Goal: Use online tool/utility: Use online tool/utility

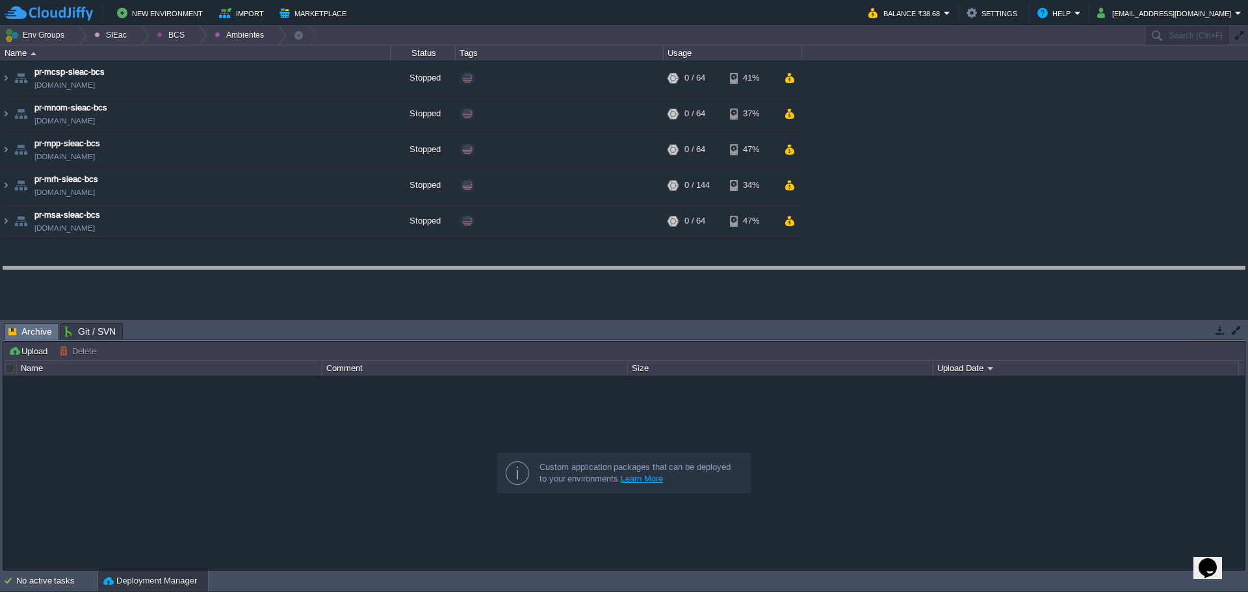
drag, startPoint x: 475, startPoint y: 333, endPoint x: 389, endPoint y: 276, distance: 103.1
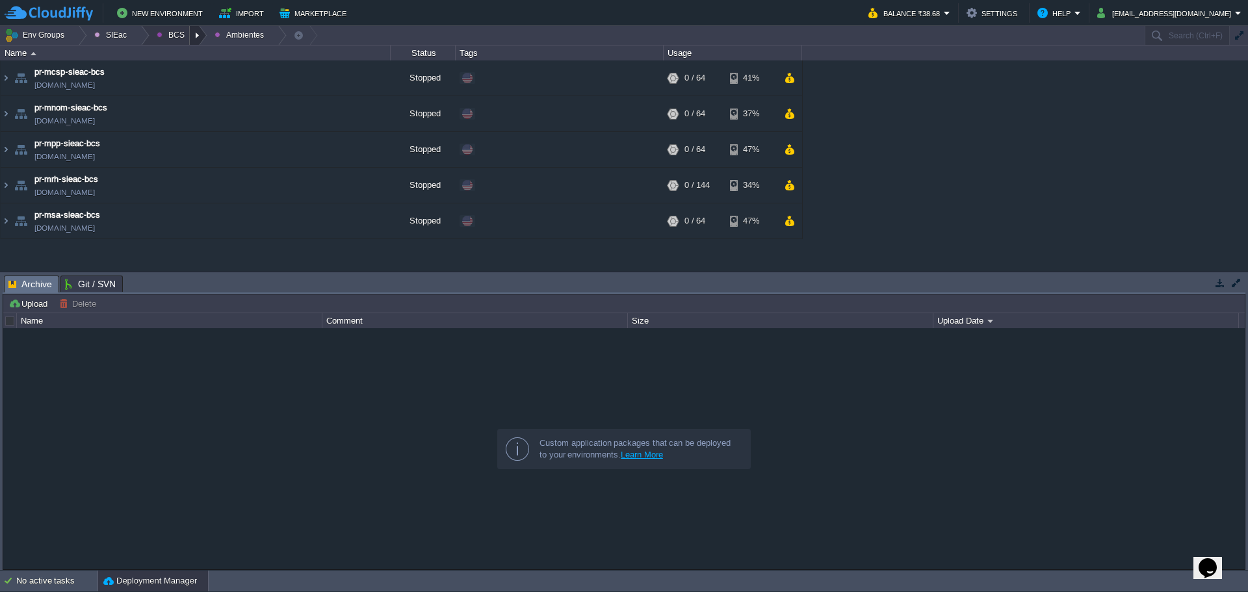
click at [190, 40] on div at bounding box center [199, 35] width 18 height 19
click at [177, 59] on span "Ambientes" at bounding box center [186, 55] width 40 height 10
drag, startPoint x: 192, startPoint y: 34, endPoint x: 190, endPoint y: 44, distance: 10.6
click at [192, 34] on div at bounding box center [199, 35] width 18 height 19
click at [190, 71] on span "Principales" at bounding box center [187, 71] width 42 height 10
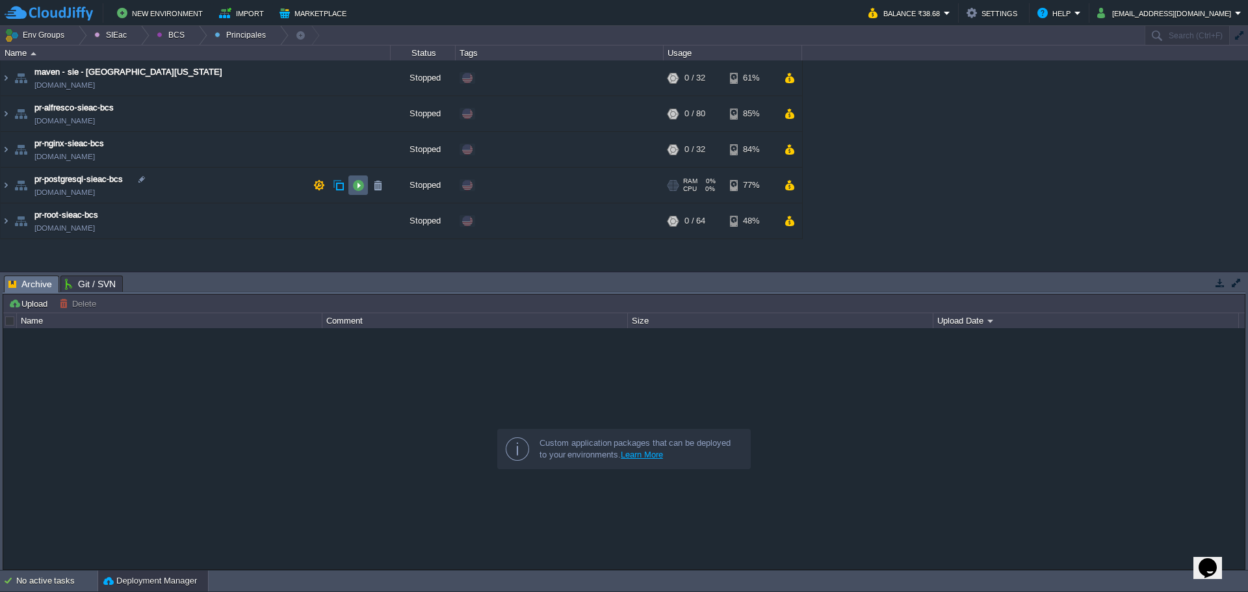
click at [353, 186] on button "button" at bounding box center [358, 185] width 12 height 12
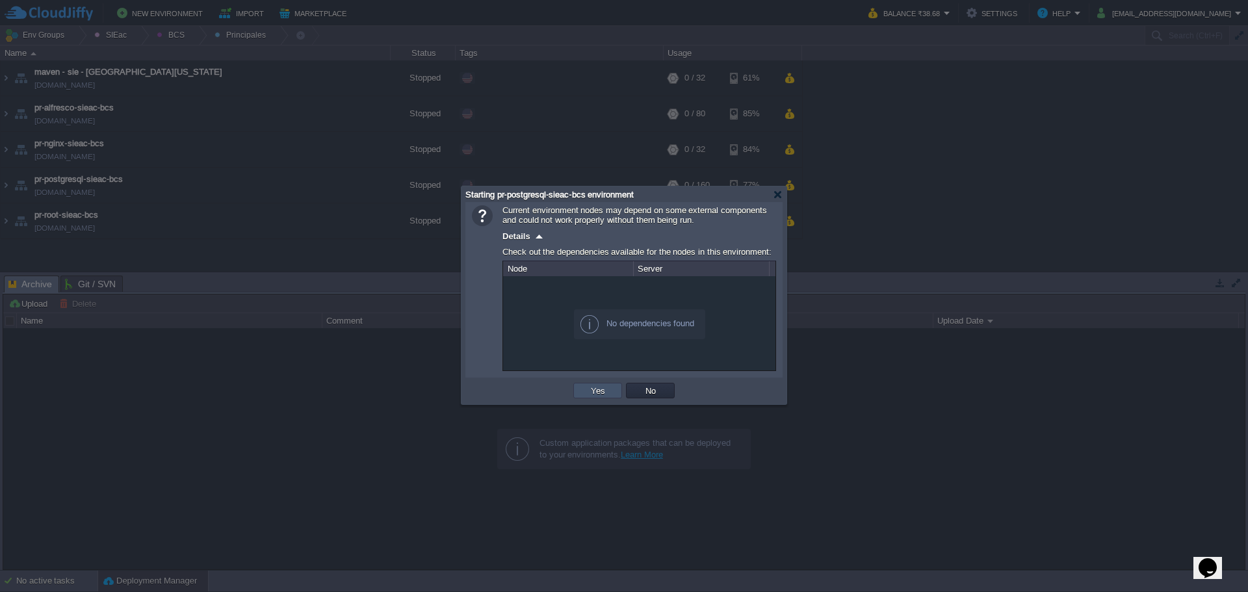
click at [596, 389] on button "Yes" at bounding box center [598, 391] width 22 height 12
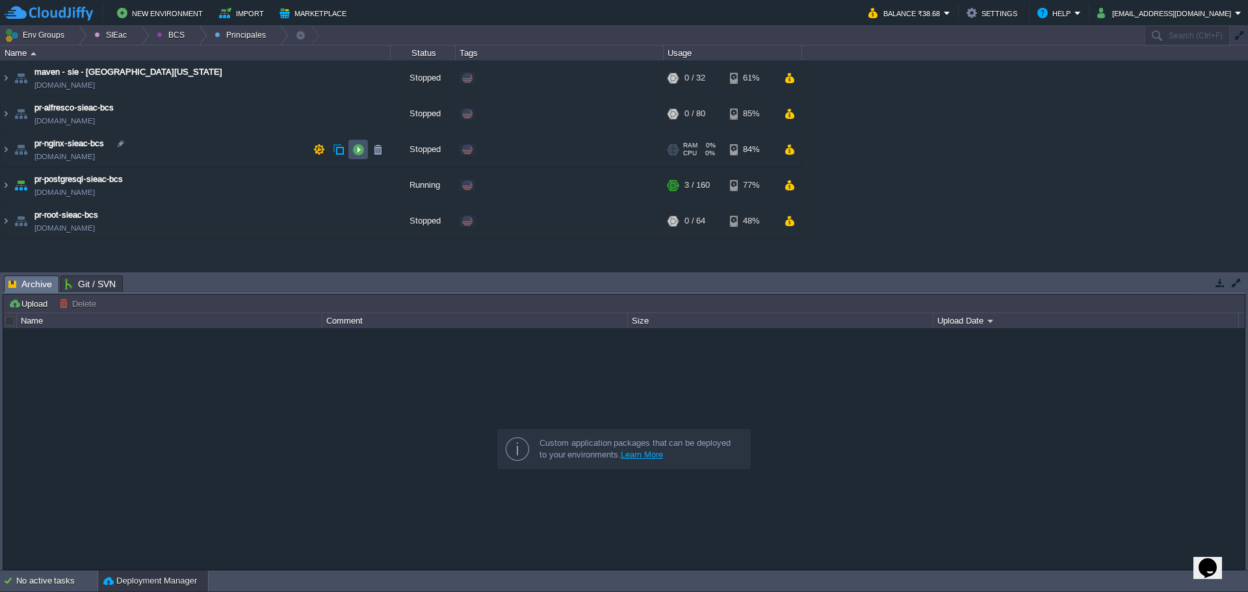
click at [359, 150] on button "button" at bounding box center [358, 150] width 12 height 12
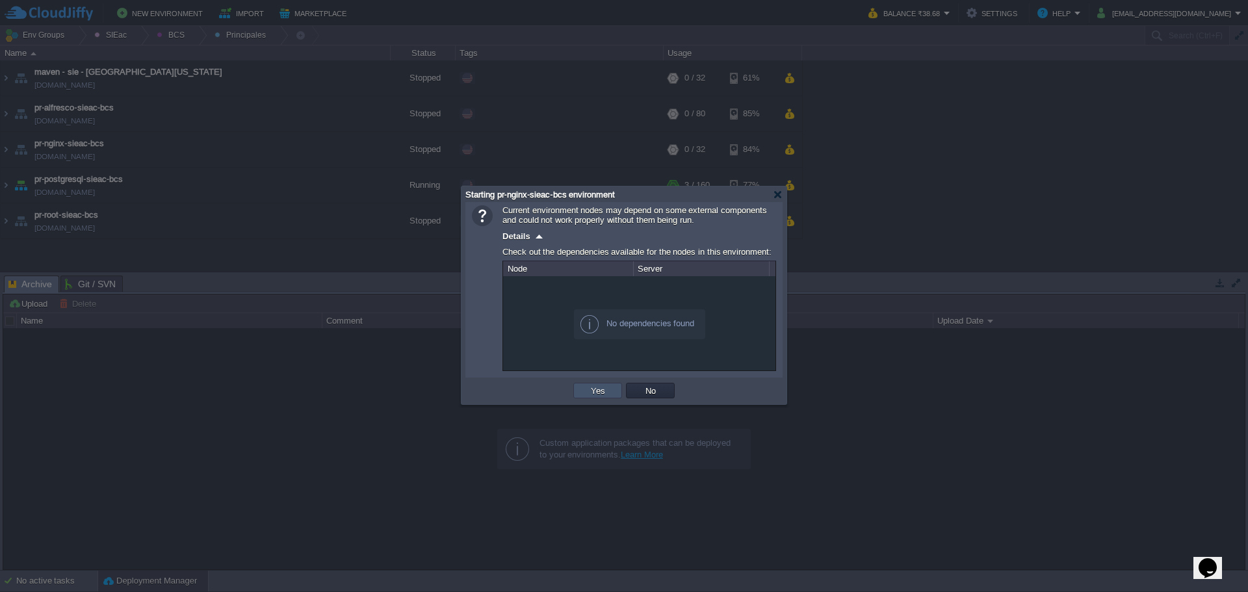
click at [606, 387] on button "Yes" at bounding box center [598, 391] width 22 height 12
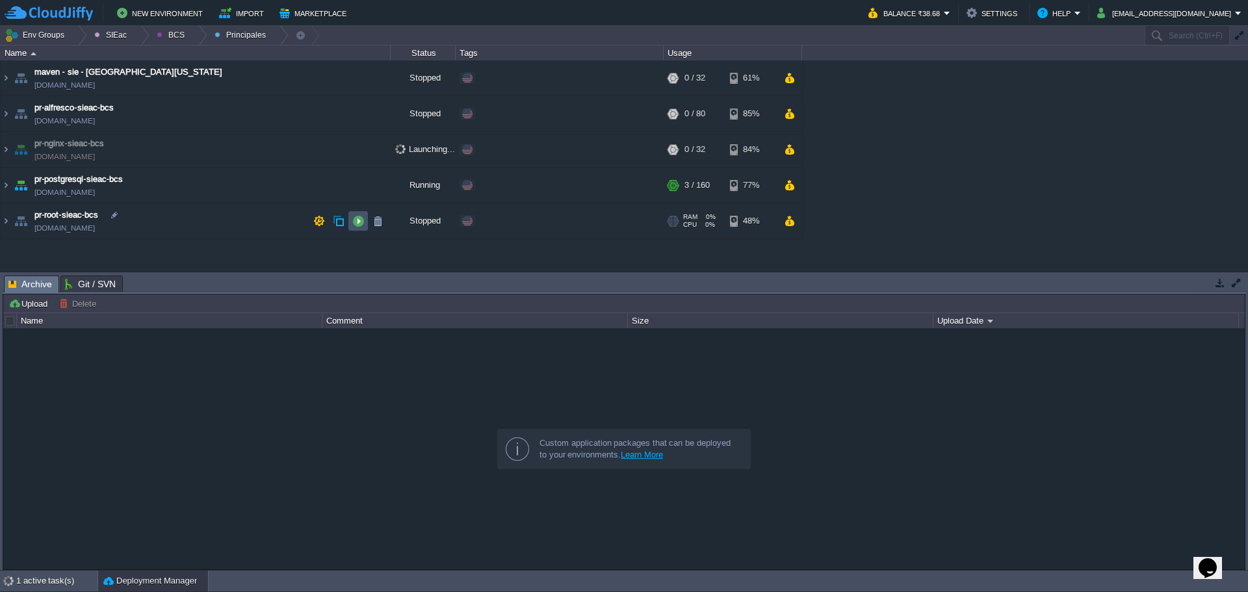
click at [361, 227] on button "button" at bounding box center [358, 221] width 12 height 12
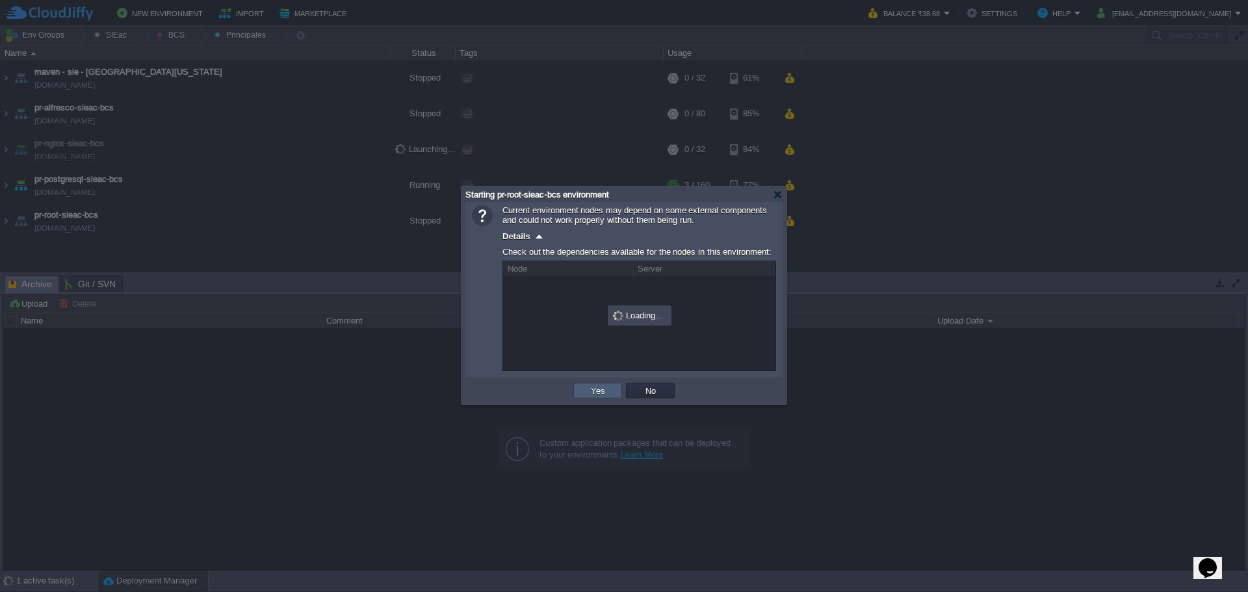
click at [597, 385] on td "Yes" at bounding box center [597, 391] width 49 height 16
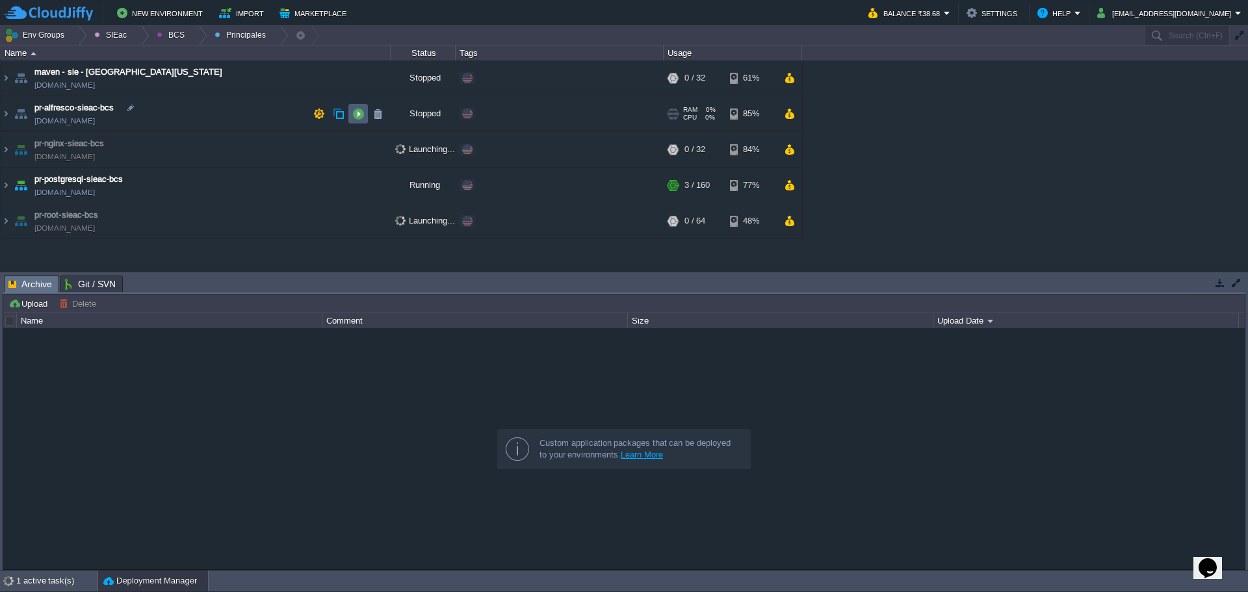
drag, startPoint x: 352, startPoint y: 114, endPoint x: 354, endPoint y: 125, distance: 11.4
click at [352, 114] on td at bounding box center [358, 114] width 20 height 20
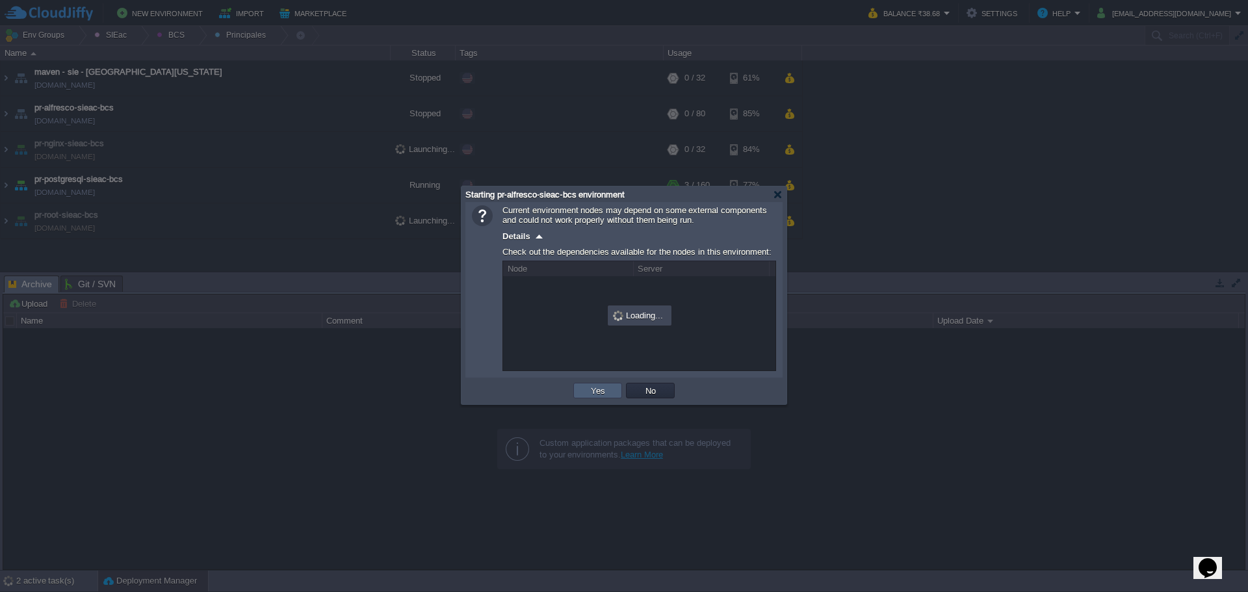
click at [582, 390] on td "Yes" at bounding box center [597, 391] width 49 height 16
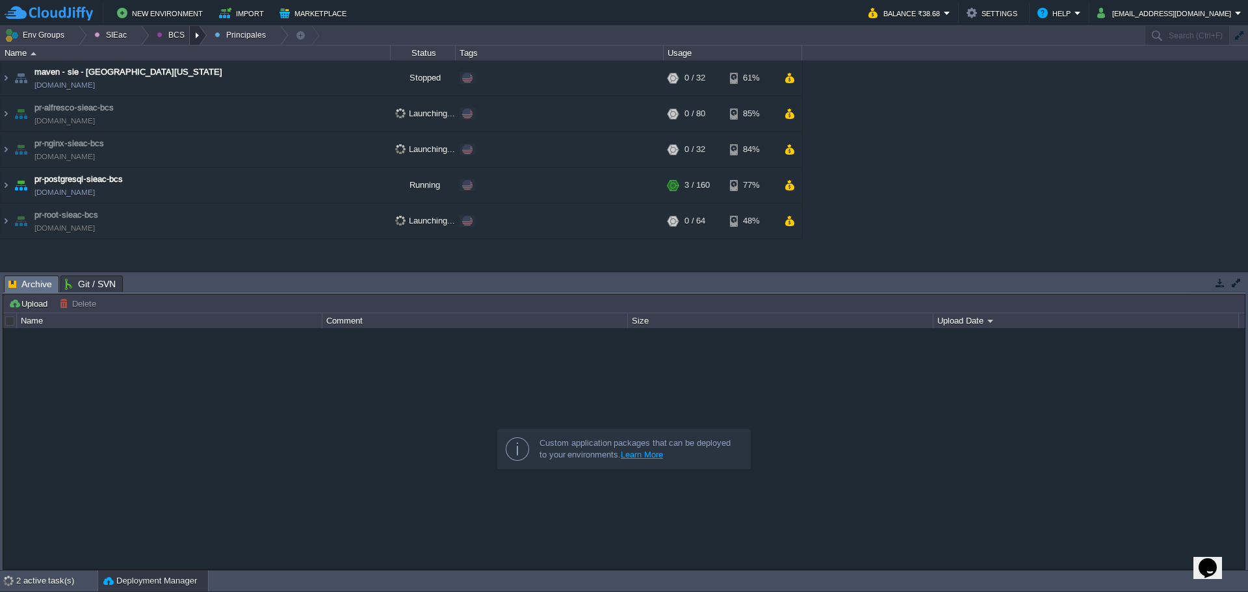
click at [190, 36] on div at bounding box center [199, 35] width 18 height 19
click at [189, 62] on li "Ambientes" at bounding box center [185, 55] width 74 height 16
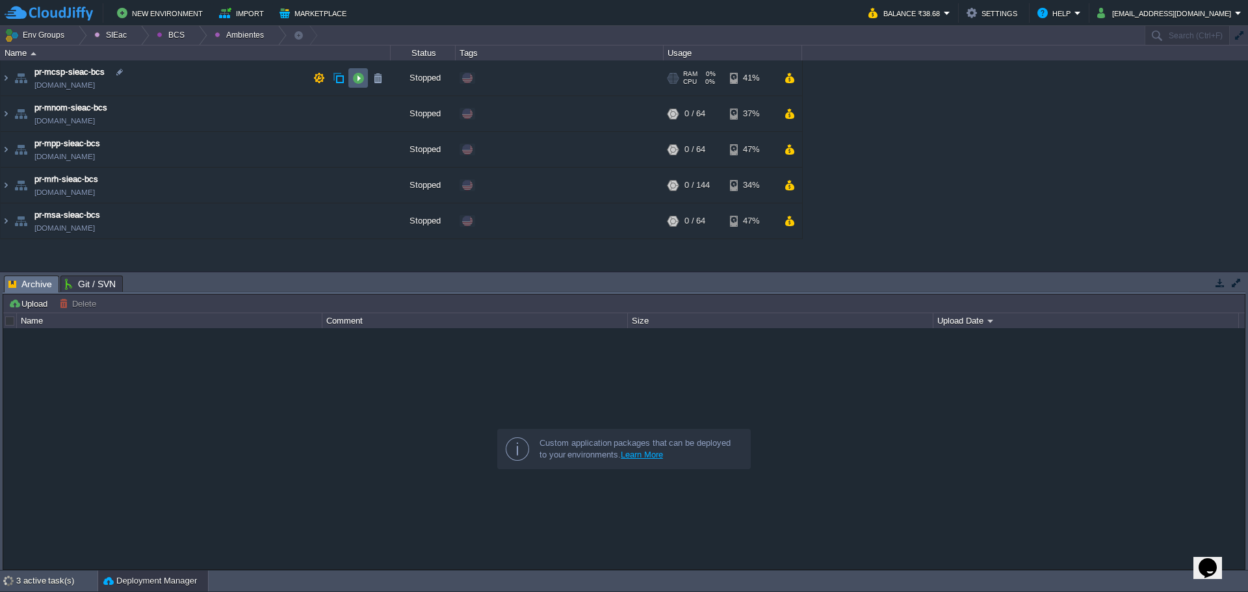
click at [358, 85] on td at bounding box center [358, 78] width 20 height 20
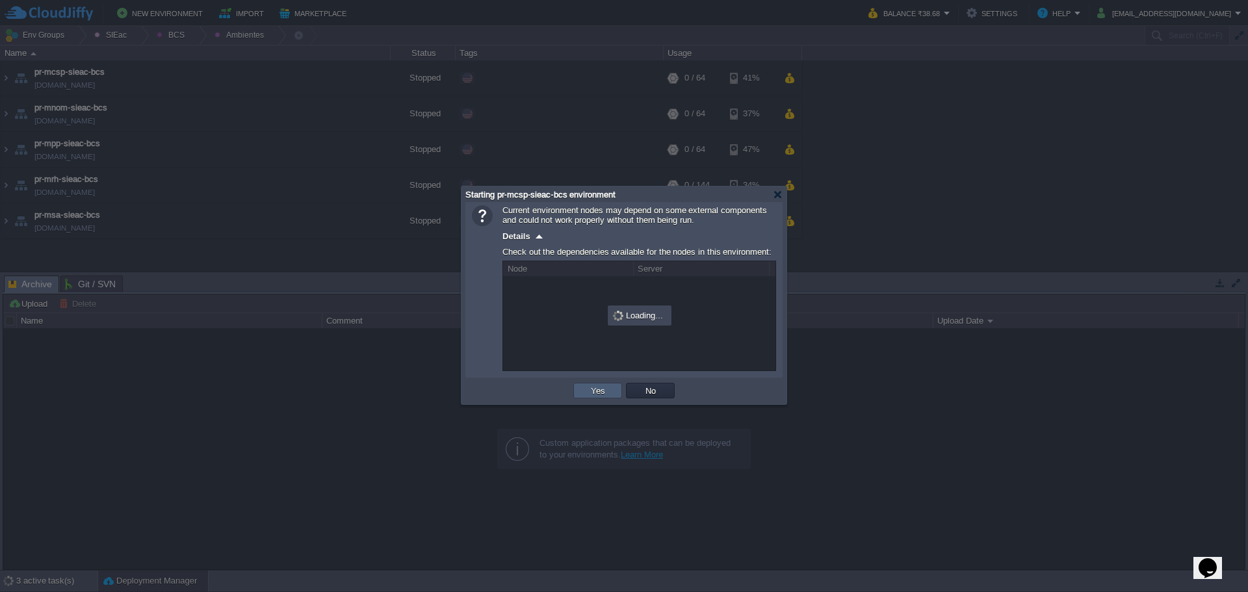
drag, startPoint x: 595, startPoint y: 385, endPoint x: 579, endPoint y: 371, distance: 22.1
click at [595, 384] on td "Yes" at bounding box center [597, 391] width 53 height 20
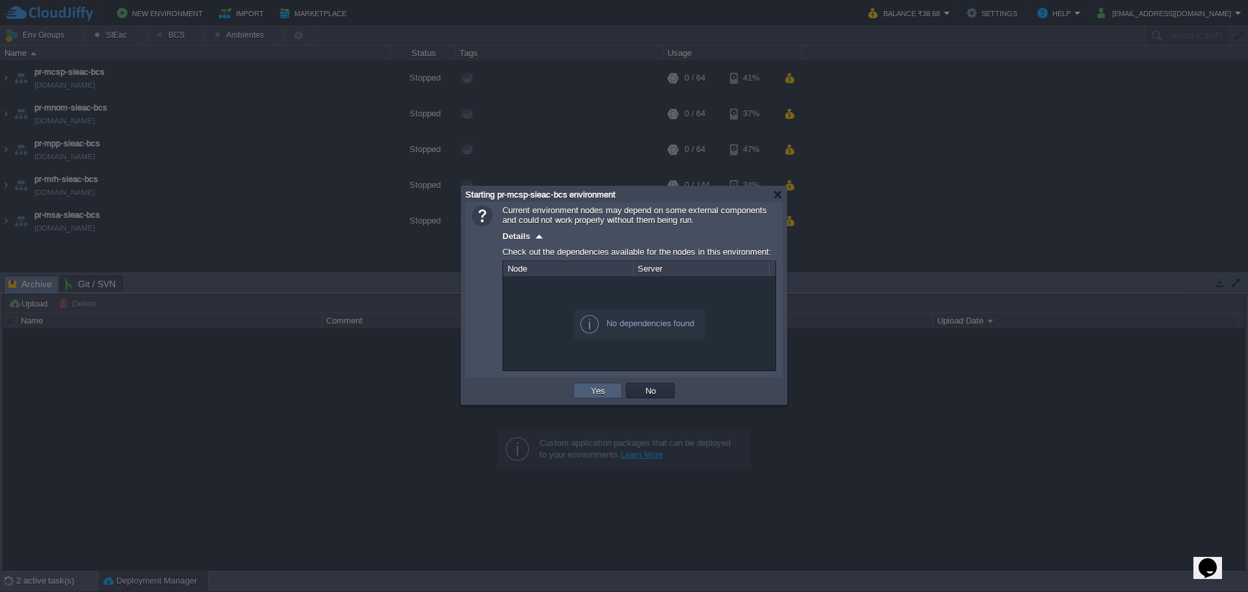
click at [591, 389] on button "Yes" at bounding box center [598, 391] width 22 height 12
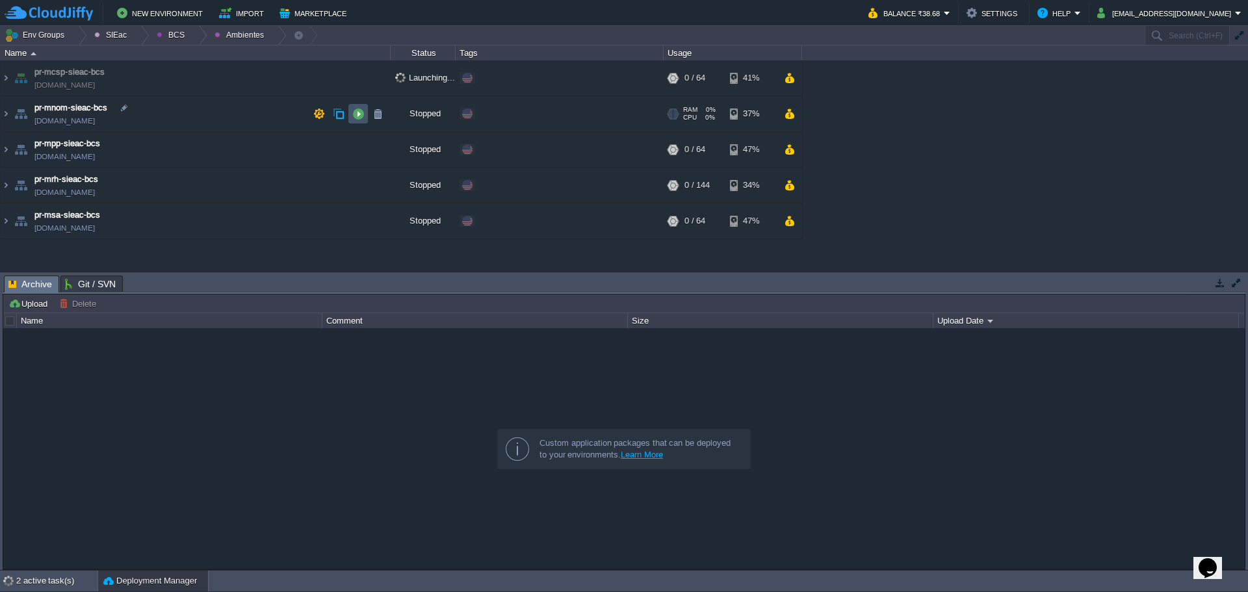
click at [361, 119] on button "button" at bounding box center [358, 114] width 12 height 12
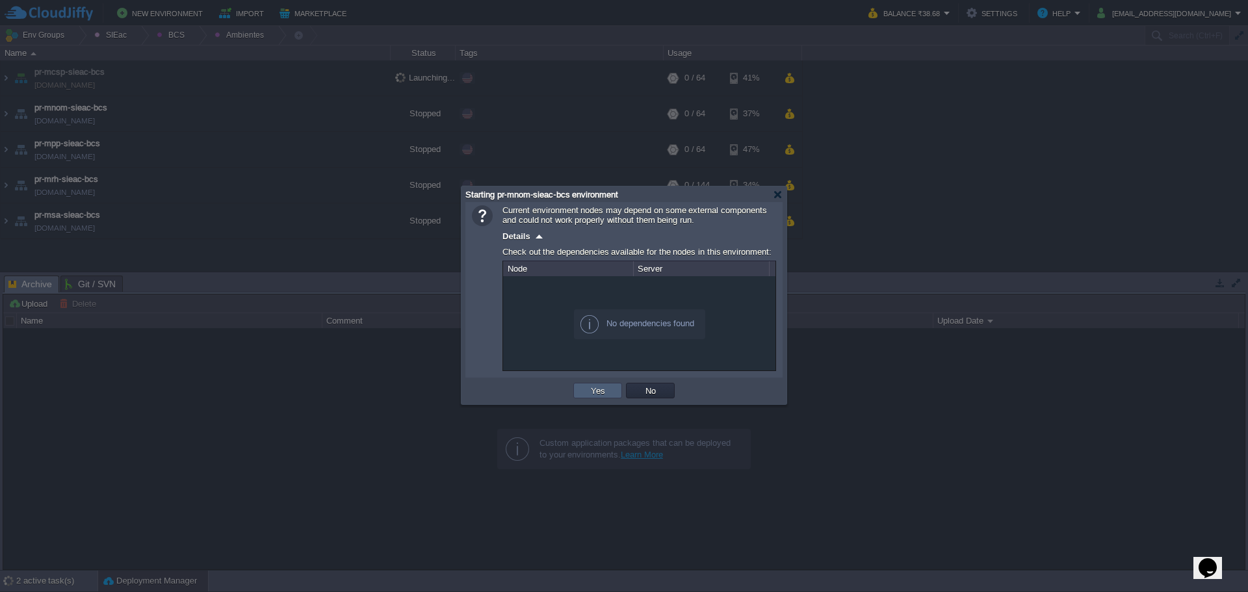
click at [594, 391] on button "Yes" at bounding box center [598, 391] width 22 height 12
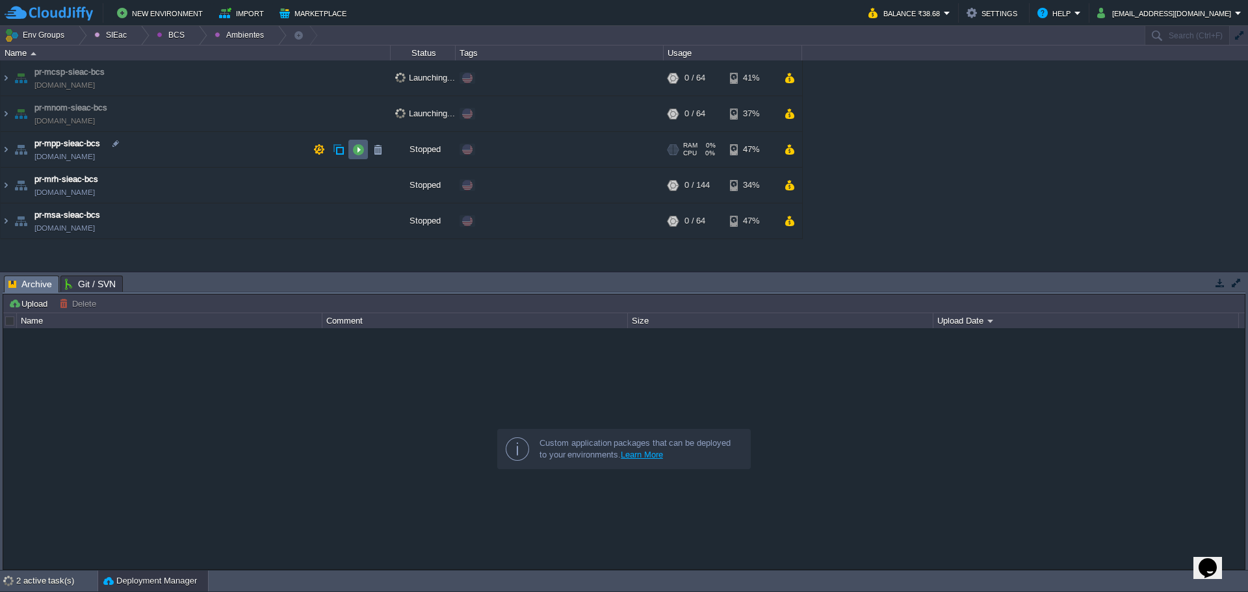
click at [356, 148] on button "button" at bounding box center [358, 150] width 12 height 12
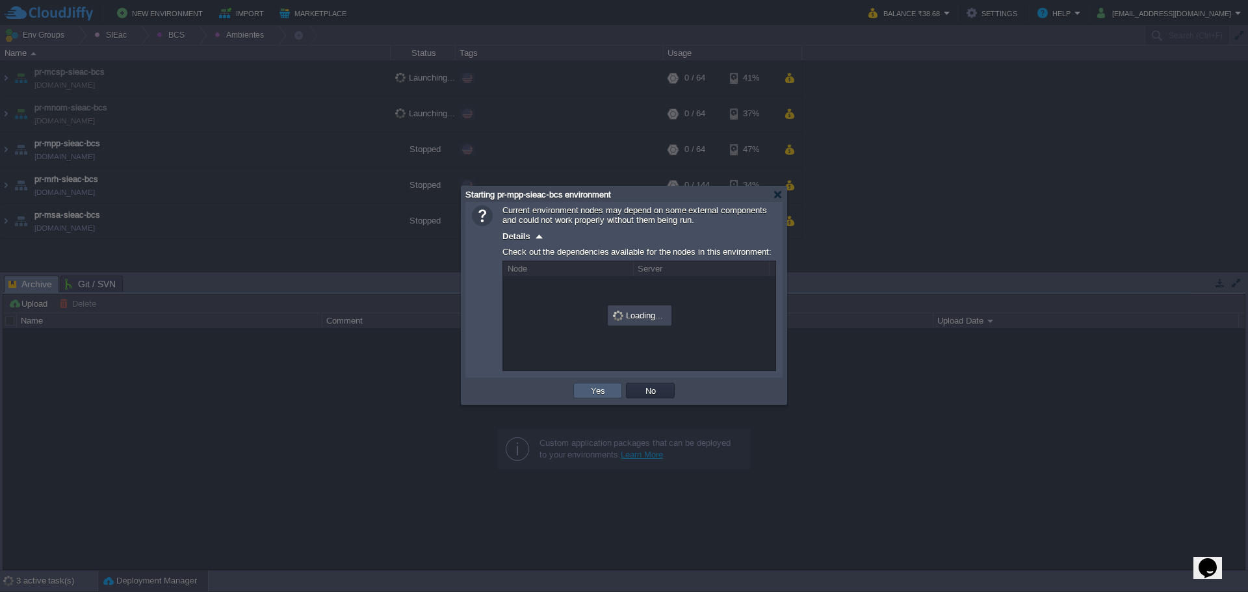
click at [586, 395] on td "Yes" at bounding box center [597, 391] width 49 height 16
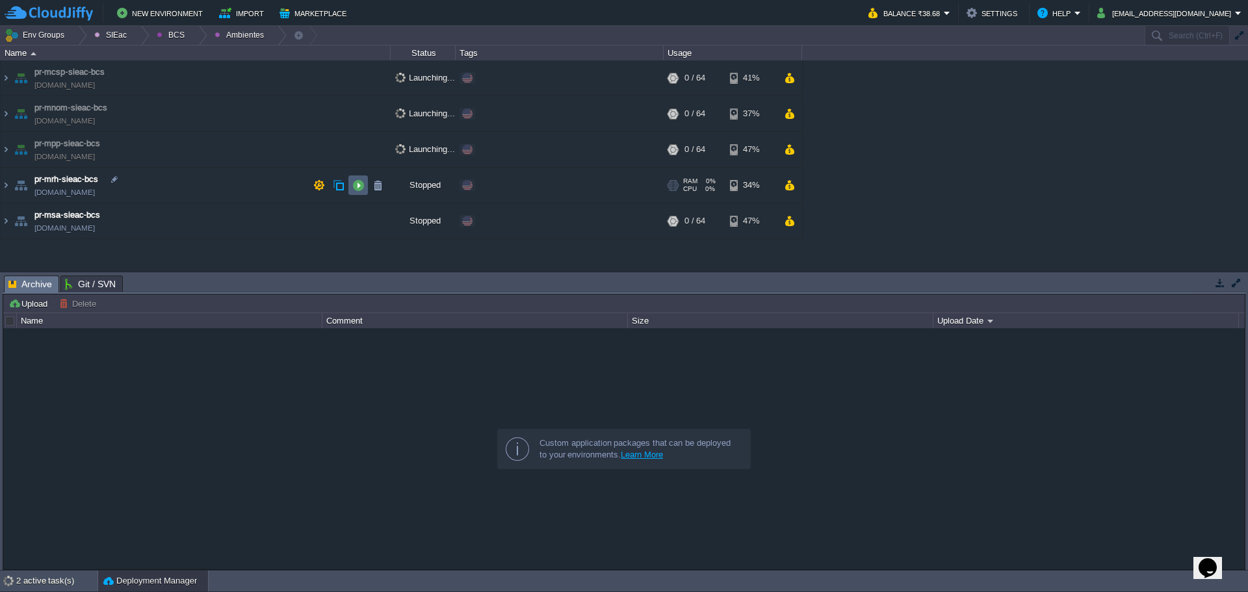
click at [361, 183] on button "button" at bounding box center [358, 185] width 12 height 12
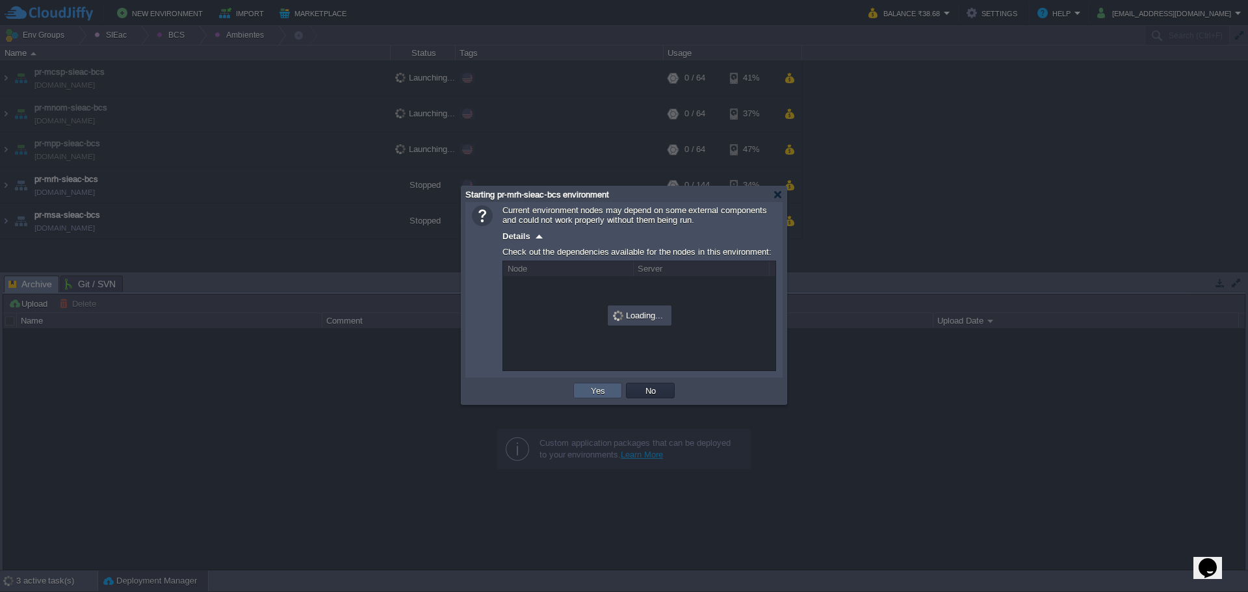
click at [600, 390] on button "Yes" at bounding box center [598, 391] width 22 height 12
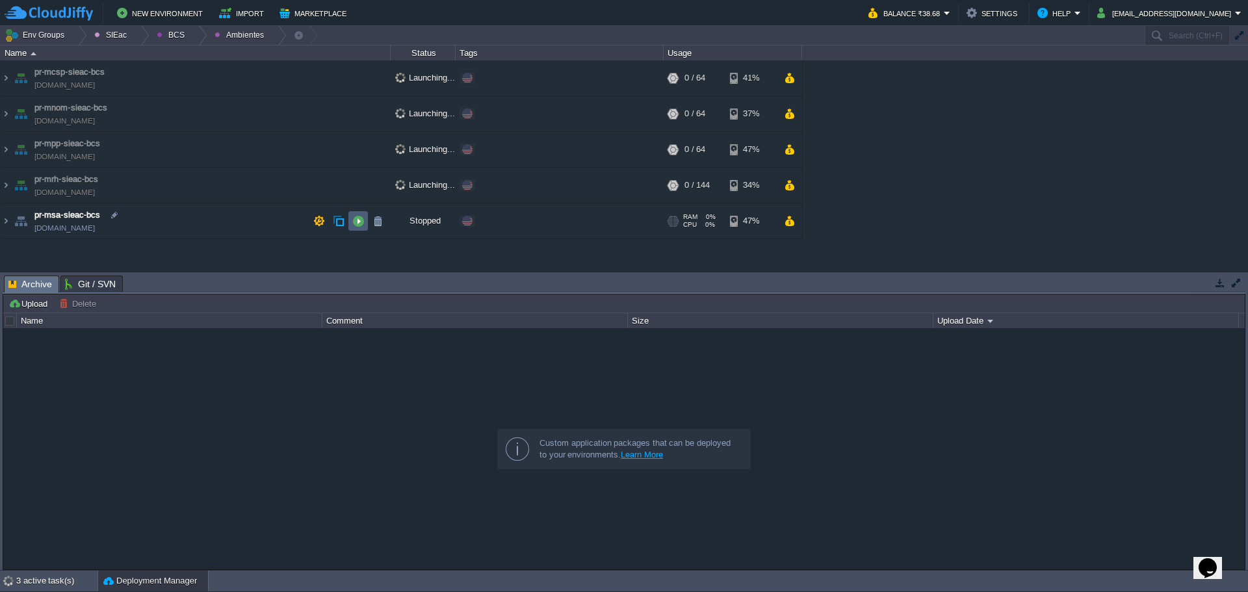
click at [359, 215] on td at bounding box center [358, 221] width 20 height 20
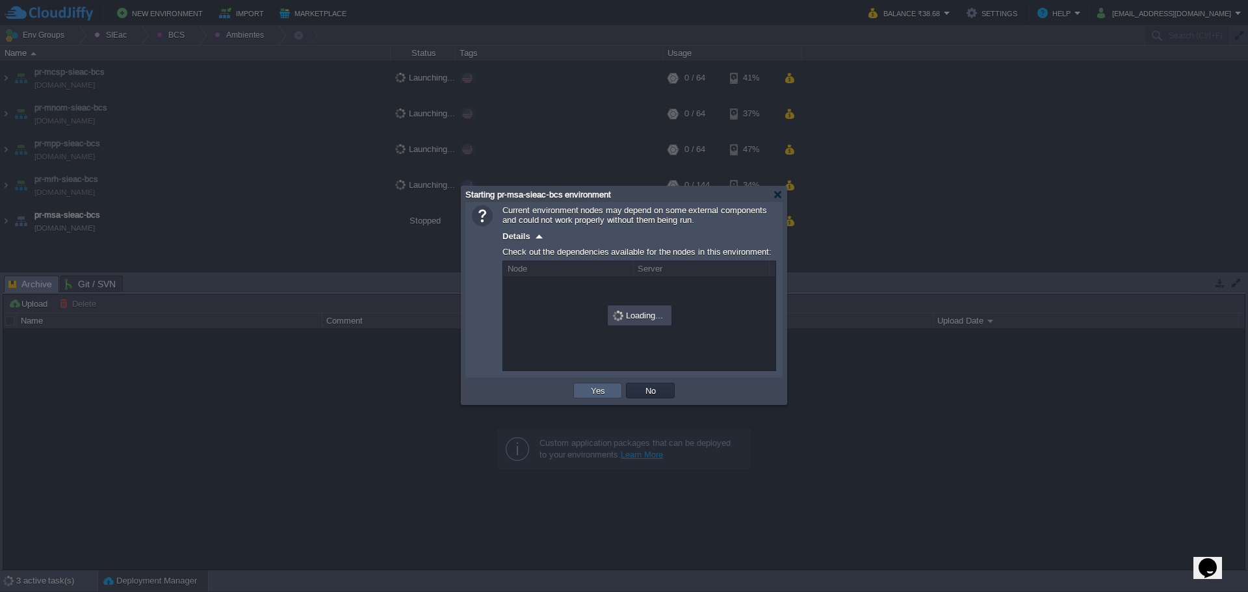
click at [593, 397] on button "Yes" at bounding box center [598, 391] width 22 height 12
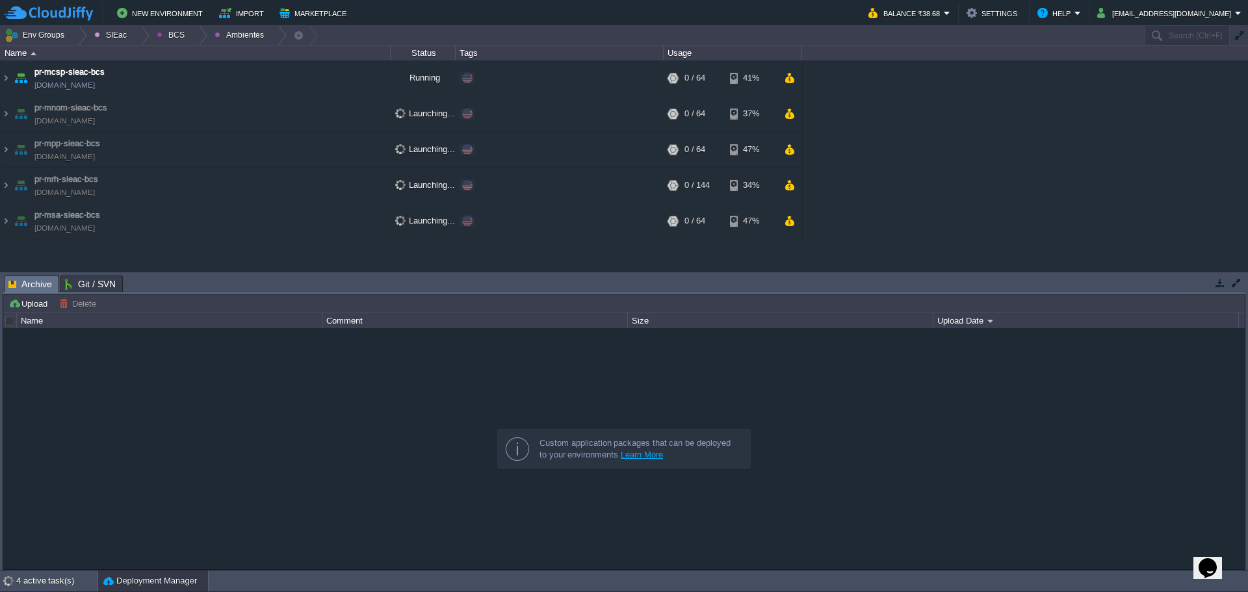
click at [321, 426] on div at bounding box center [624, 448] width 1242 height 241
